Goal: Task Accomplishment & Management: Use online tool/utility

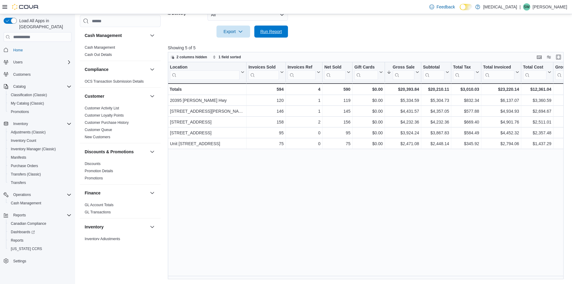
scroll to position [330, 0]
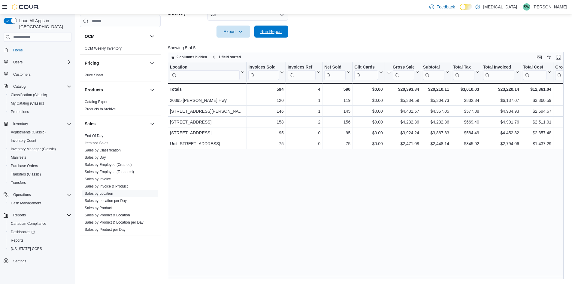
click at [267, 32] on span "Run Report" at bounding box center [271, 32] width 22 height 6
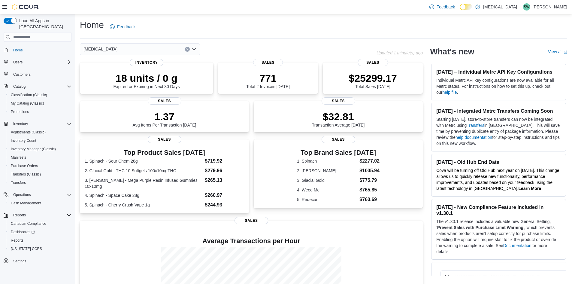
click at [17, 236] on button "Reports" at bounding box center [40, 240] width 68 height 8
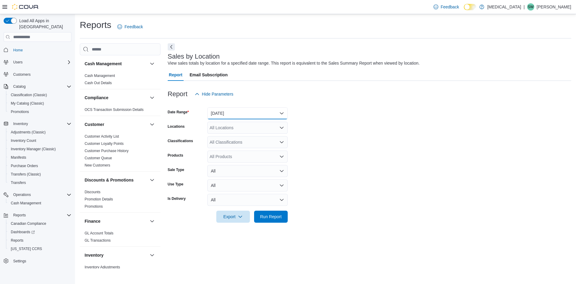
click at [249, 116] on button "[DATE]" at bounding box center [247, 113] width 80 height 12
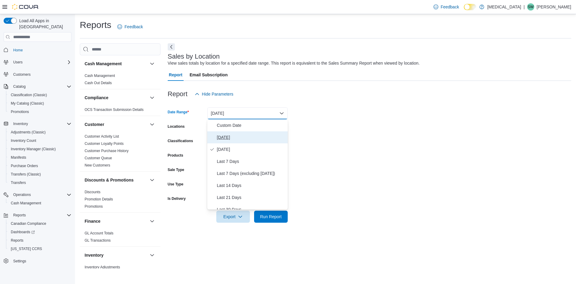
click at [239, 133] on button "[DATE]" at bounding box center [247, 137] width 80 height 12
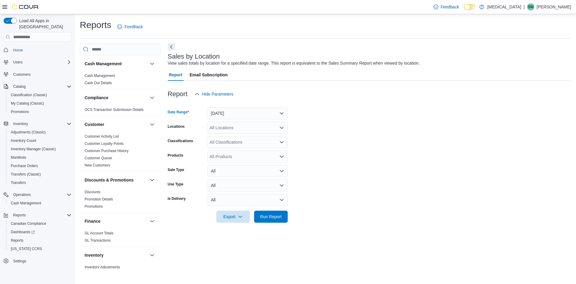
click at [236, 121] on form "Date Range [DATE] Locations All Locations Classifications All Classifications P…" at bounding box center [370, 161] width 404 height 122
click at [236, 126] on div "All Locations" at bounding box center [247, 128] width 80 height 12
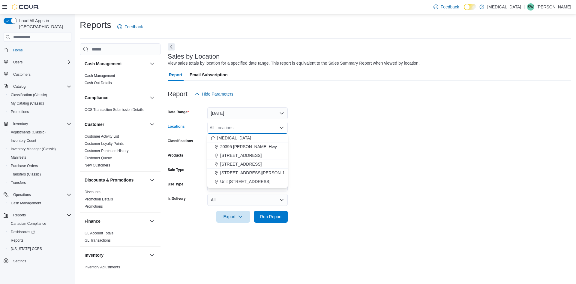
click at [223, 140] on span "[MEDICAL_DATA]" at bounding box center [234, 138] width 34 height 6
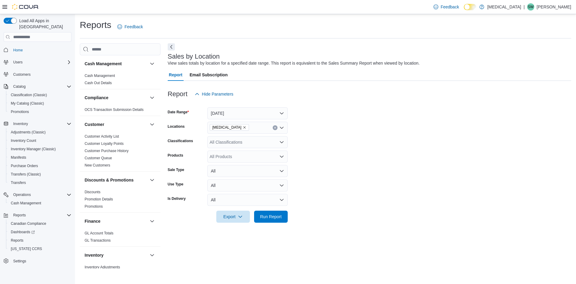
click at [371, 152] on form "Date Range [DATE] Locations [MEDICAL_DATA] Classifications All Classifications …" at bounding box center [370, 161] width 404 height 122
click at [275, 216] on span "Run Report" at bounding box center [271, 216] width 22 height 6
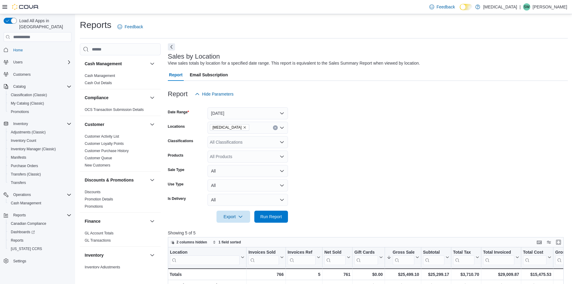
click at [364, 86] on div at bounding box center [368, 84] width 400 height 7
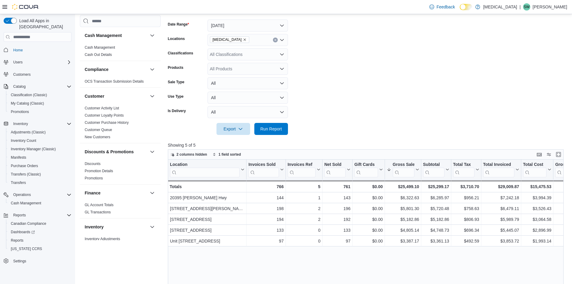
scroll to position [90, 0]
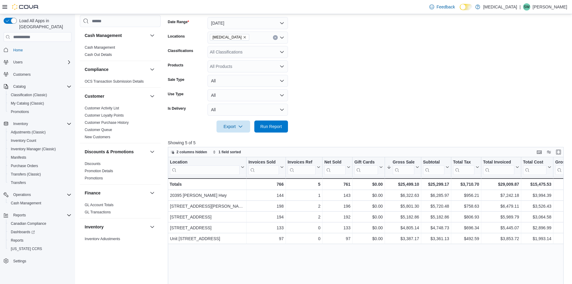
click at [364, 77] on form "Date Range [DATE] Locations [MEDICAL_DATA] Classifications All Classifications …" at bounding box center [368, 71] width 400 height 122
click at [282, 124] on span "Run Report" at bounding box center [271, 126] width 26 height 12
click at [429, 63] on form "Date Range [DATE] Locations [MEDICAL_DATA] Classifications All Classifications …" at bounding box center [368, 71] width 400 height 122
click at [272, 126] on span "Run Report" at bounding box center [271, 126] width 22 height 6
click at [262, 125] on span "Run Report" at bounding box center [271, 126] width 22 height 6
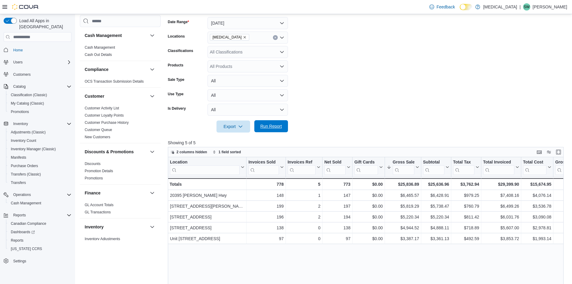
click at [273, 130] on span "Run Report" at bounding box center [271, 126] width 26 height 12
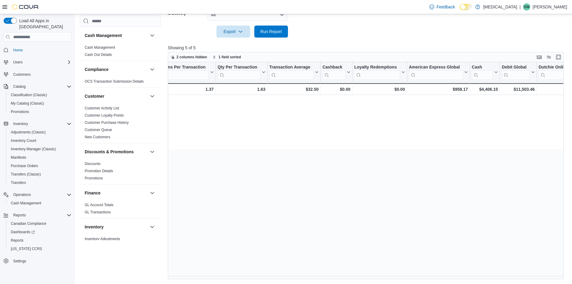
scroll to position [0, 0]
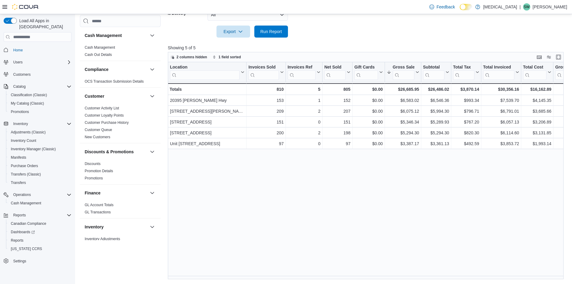
click at [267, 186] on div "Location Click to view column header actions Invoices Sold Click to view column…" at bounding box center [368, 170] width 400 height 217
click at [274, 32] on span "Run Report" at bounding box center [271, 31] width 22 height 6
click at [263, 31] on span "Run Report" at bounding box center [271, 31] width 22 height 6
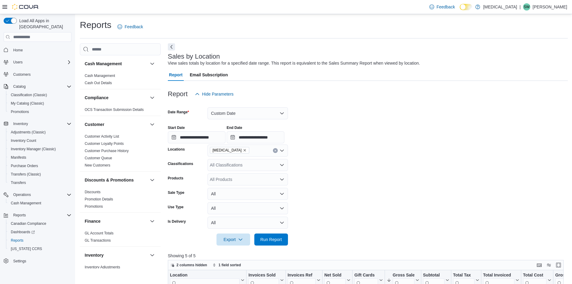
scroll to position [90, 0]
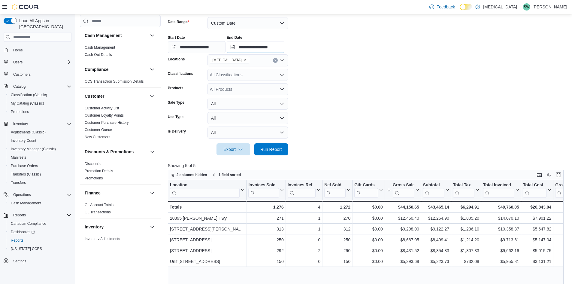
click at [259, 48] on input "**********" at bounding box center [256, 47] width 58 height 12
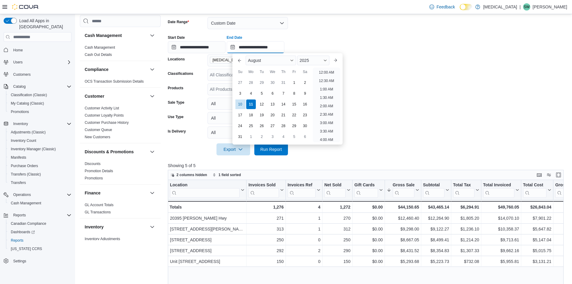
scroll to position [330, 0]
click at [418, 77] on form "**********" at bounding box center [368, 82] width 400 height 145
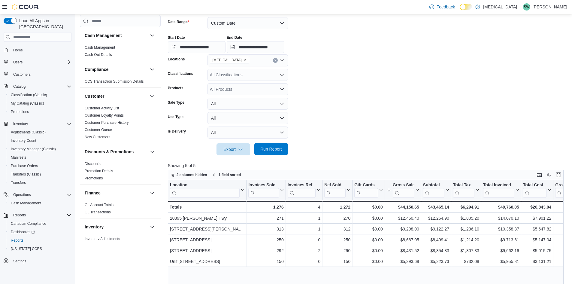
click at [280, 146] on span "Run Report" at bounding box center [271, 149] width 22 height 6
